Goal: Book appointment/travel/reservation

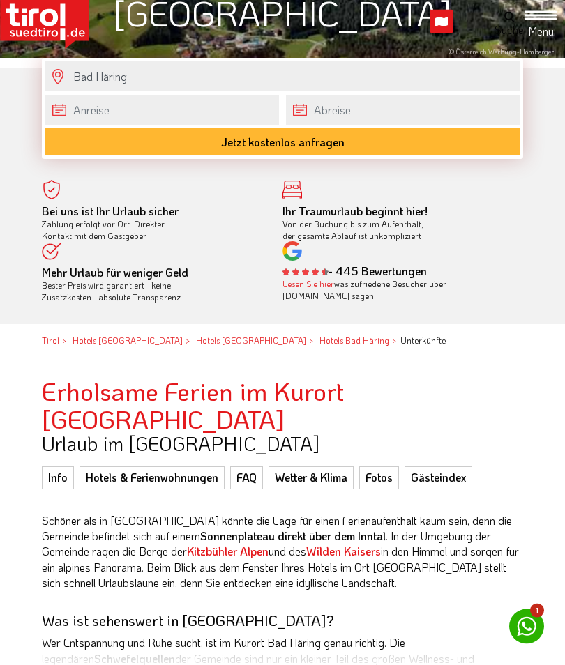
scroll to position [343, 0]
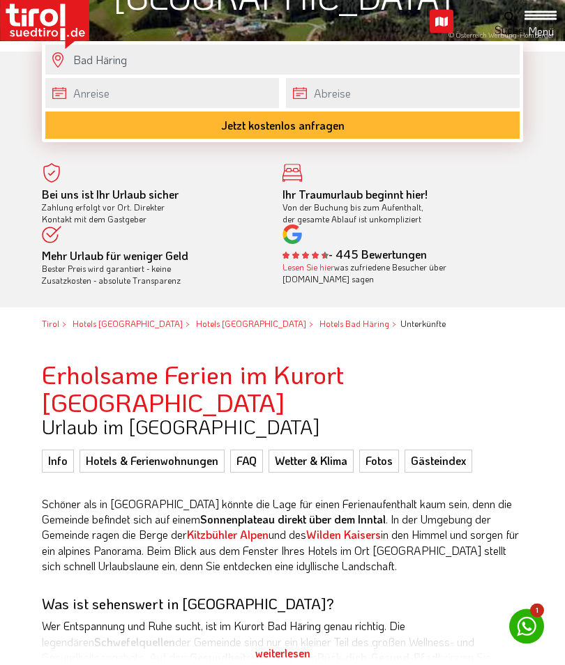
click at [294, 637] on div "weiterlesen" at bounding box center [282, 654] width 481 height 35
click at [289, 637] on div "weiterlesen" at bounding box center [282, 654] width 481 height 35
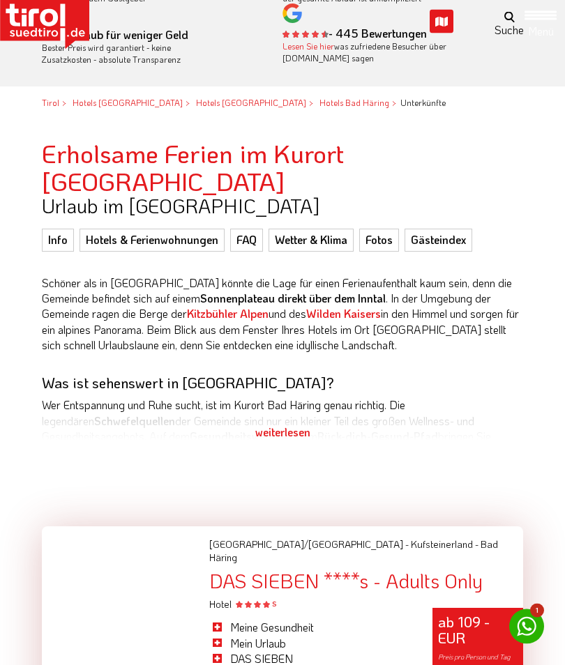
scroll to position [568, 0]
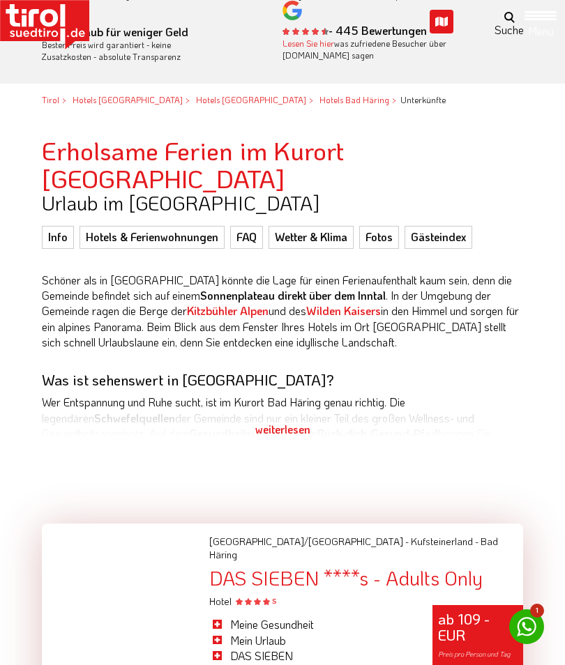
click at [298, 412] on div "weiterlesen" at bounding box center [282, 429] width 481 height 35
click at [280, 412] on div "weiterlesen" at bounding box center [282, 429] width 481 height 35
click at [284, 412] on div "weiterlesen" at bounding box center [282, 429] width 481 height 35
click at [289, 412] on div "weiterlesen" at bounding box center [282, 429] width 481 height 35
click at [281, 412] on div "weiterlesen" at bounding box center [282, 429] width 481 height 35
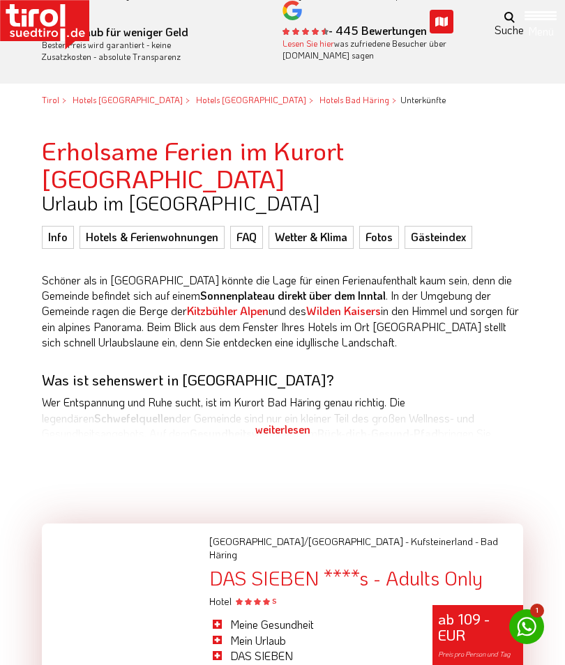
click at [287, 412] on div "weiterlesen" at bounding box center [282, 429] width 481 height 35
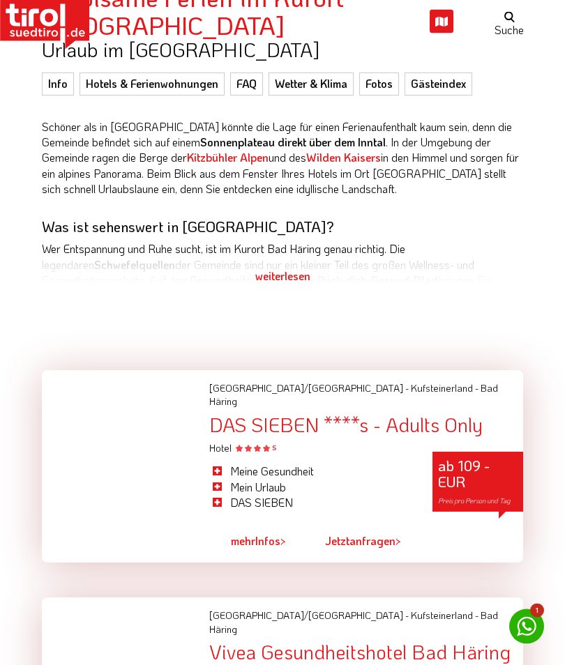
scroll to position [721, 0]
click at [286, 259] on div "weiterlesen" at bounding box center [282, 276] width 481 height 35
click at [289, 259] on div "weiterlesen" at bounding box center [282, 276] width 481 height 35
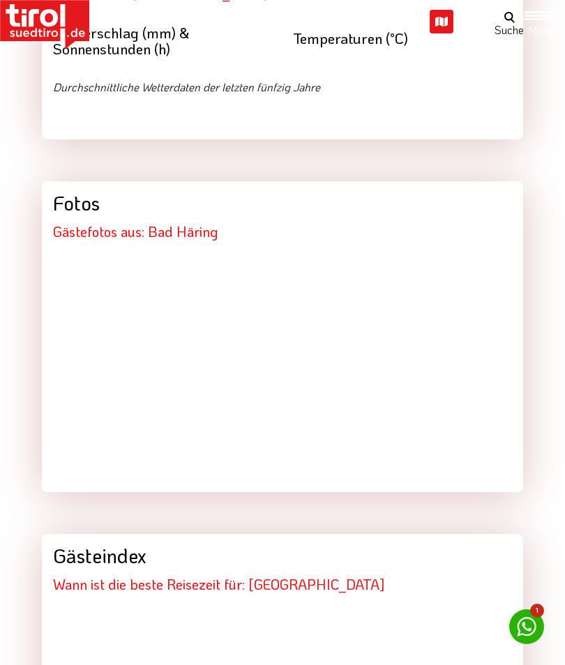
scroll to position [2150, 0]
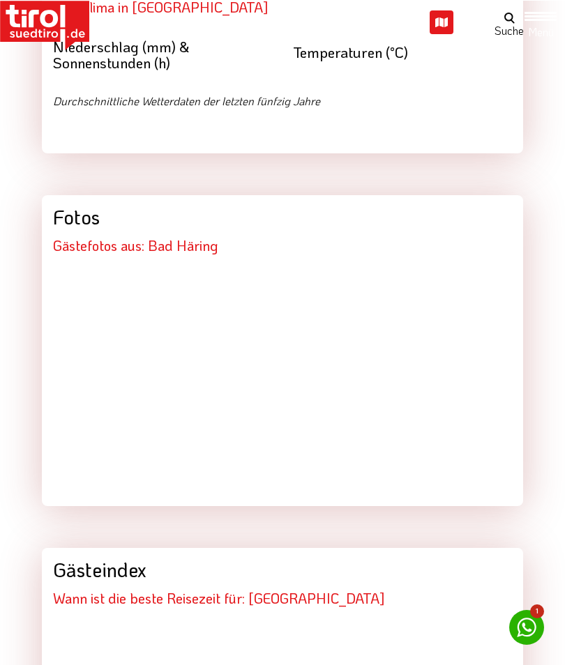
click at [205, 590] on h2 "Wann ist die beste Reisezeit für: [GEOGRAPHIC_DATA]" at bounding box center [282, 597] width 459 height 15
click at [100, 265] on div "mehr anzeigen" at bounding box center [282, 385] width 481 height 241
click at [0, 0] on div "mehr anzeigen" at bounding box center [0, 0] width 0 height 0
click at [107, 590] on h2 "Wann ist die beste Reisezeit für: [GEOGRAPHIC_DATA]" at bounding box center [282, 597] width 459 height 15
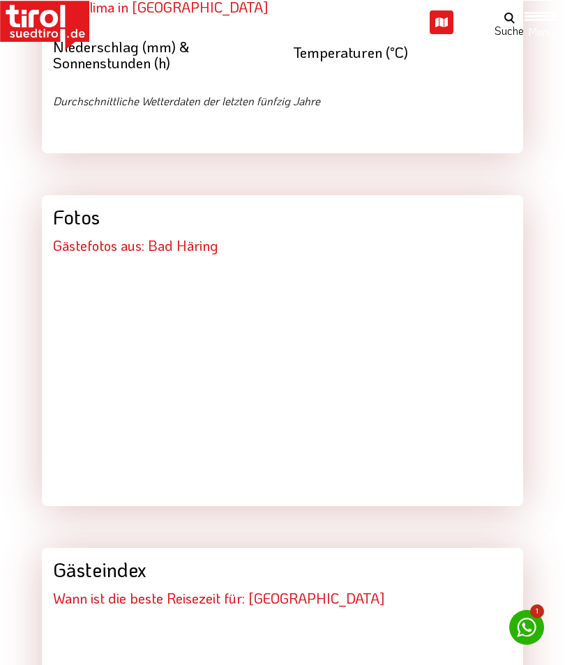
click at [0, 0] on div "mehr anzeigen" at bounding box center [0, 0] width 0 height 0
click at [117, 590] on h2 "Wann ist die beste Reisezeit für: [GEOGRAPHIC_DATA]" at bounding box center [282, 597] width 459 height 15
click at [122, 547] on div "Gästeindex Wann ist die beste Reisezeit für: Bad Häring" at bounding box center [282, 582] width 481 height 70
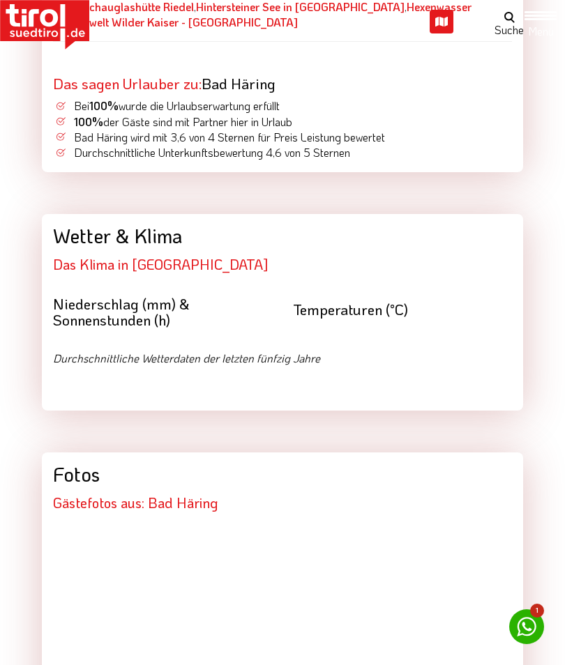
scroll to position [1892, 0]
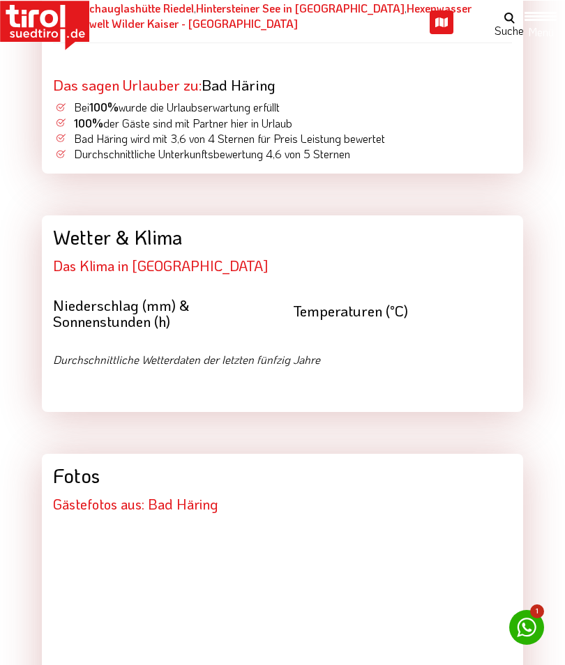
click at [0, 0] on div "mehr anzeigen" at bounding box center [0, 0] width 0 height 0
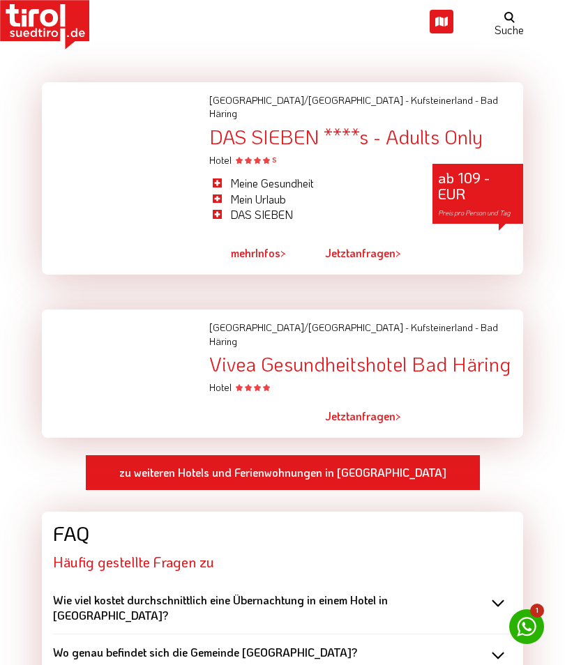
scroll to position [1008, 0]
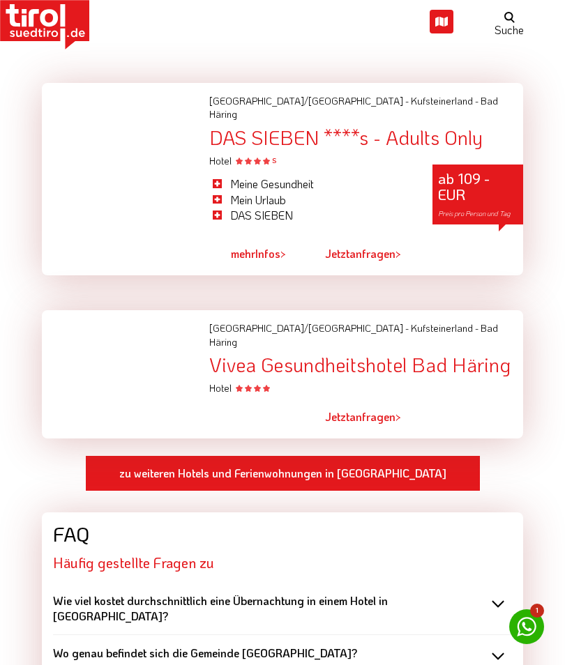
click at [348, 455] on link "zu weiteren Hotels und Ferienwohnungen in [GEOGRAPHIC_DATA]" at bounding box center [282, 473] width 395 height 36
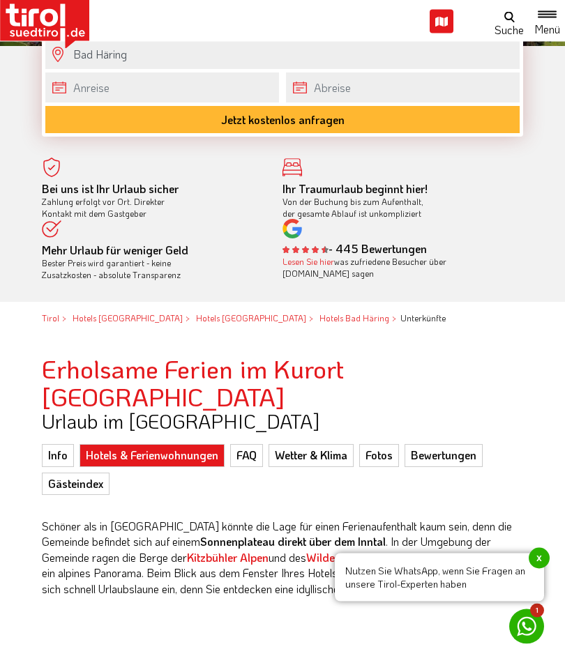
scroll to position [419, 0]
click at [388, 444] on link "Fotos" at bounding box center [379, 455] width 40 height 22
